Goal: Task Accomplishment & Management: Use online tool/utility

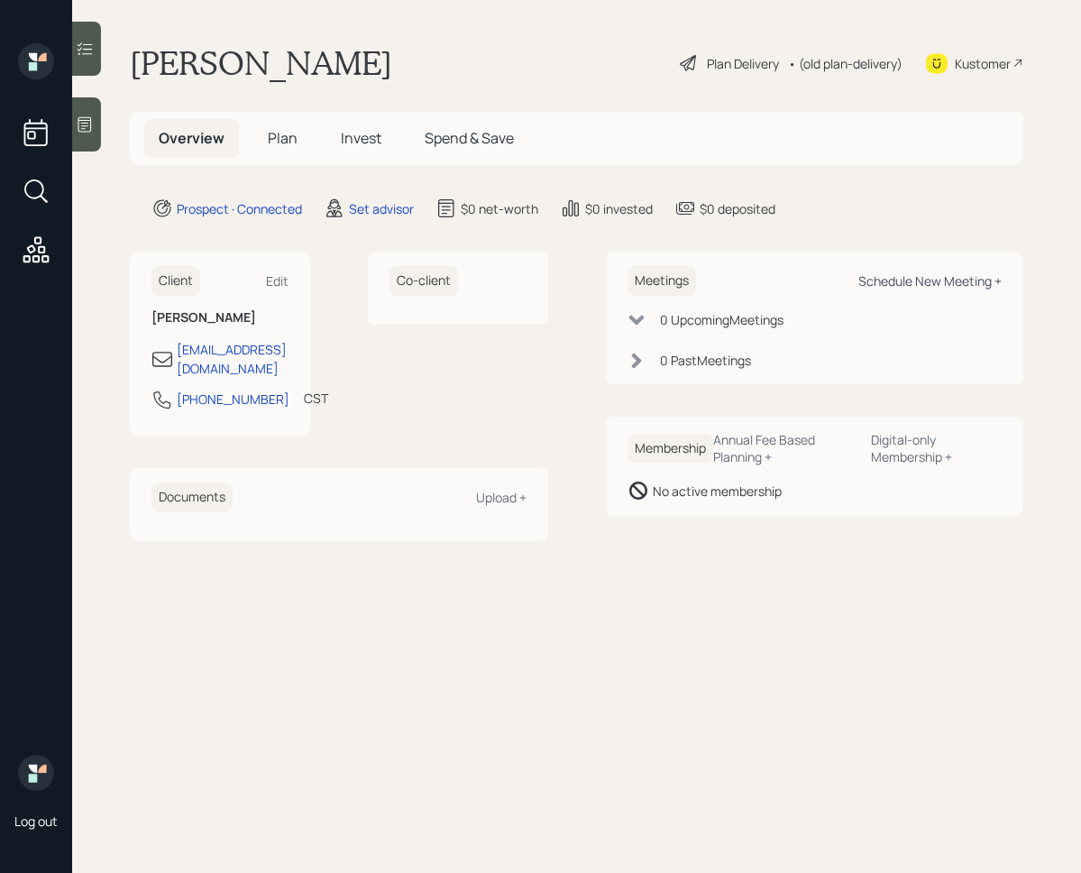
click at [933, 275] on div "Schedule New Meeting +" at bounding box center [929, 280] width 143 height 17
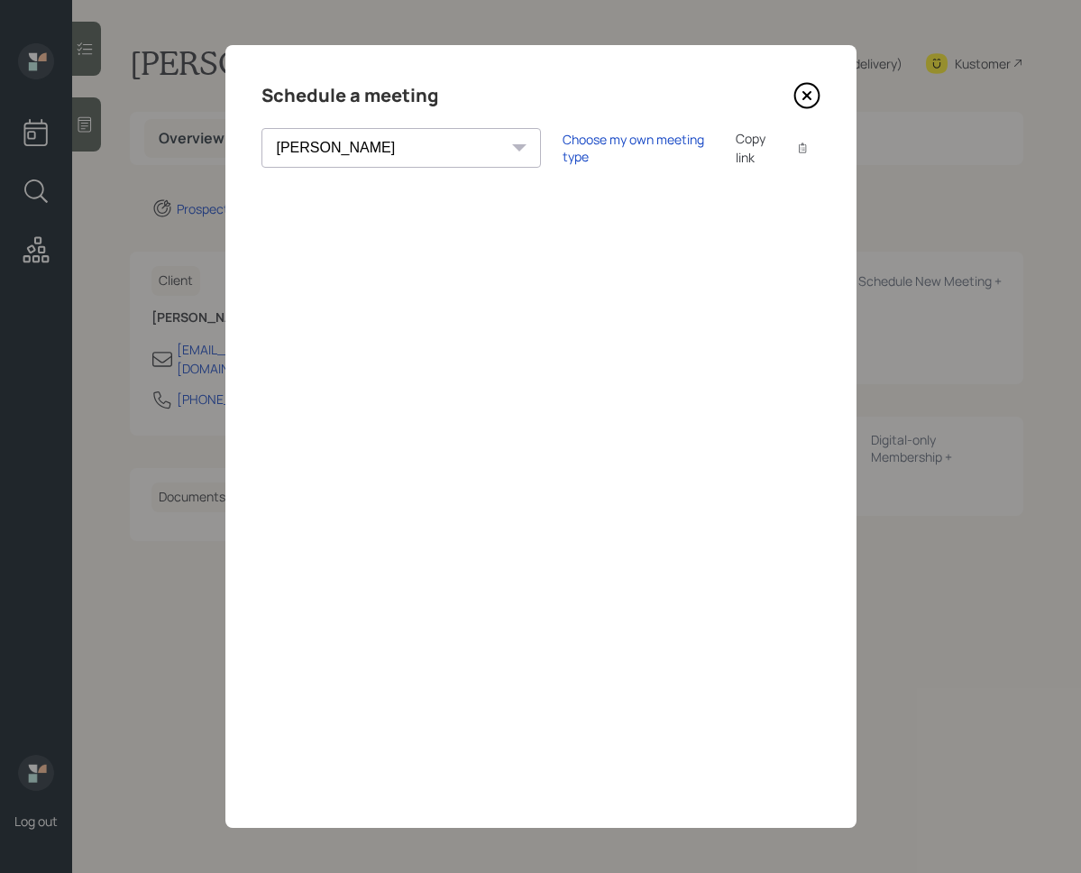
click at [385, 153] on select "[PERSON_NAME] [PERSON_NAME] [PERSON_NAME] [PERSON_NAME] [PERSON_NAME] [PERSON_N…" at bounding box center [400, 148] width 279 height 40
select select "d946c976-65aa-4529-ac9d-02c4f1114fc0"
click at [261, 128] on select "[PERSON_NAME] [PERSON_NAME] [PERSON_NAME] [PERSON_NAME] [PERSON_NAME] [PERSON_N…" at bounding box center [400, 148] width 279 height 40
click at [735, 148] on div "Copy link" at bounding box center [755, 148] width 41 height 38
click at [735, 155] on div "Copy link" at bounding box center [755, 148] width 41 height 38
